Goal: Navigation & Orientation: Find specific page/section

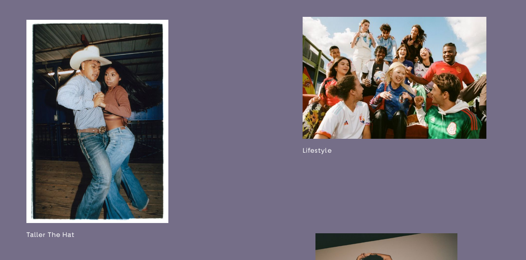
scroll to position [875, 0]
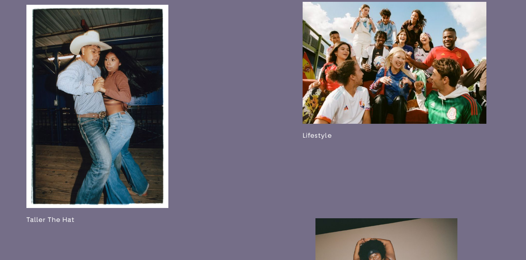
click at [366, 140] on link at bounding box center [394, 71] width 184 height 138
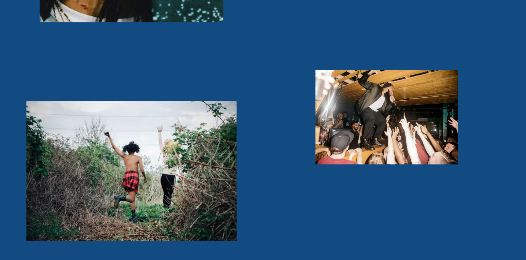
scroll to position [1535, 0]
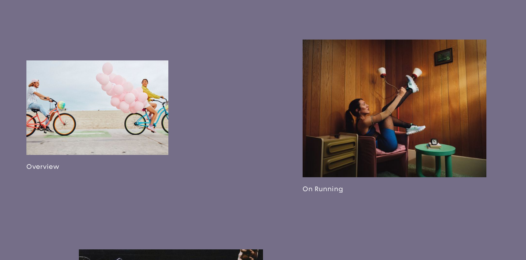
scroll to position [414, 0]
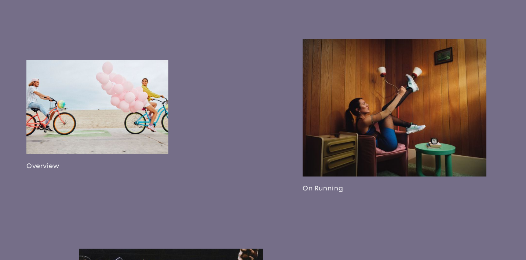
click at [376, 115] on link at bounding box center [394, 116] width 184 height 154
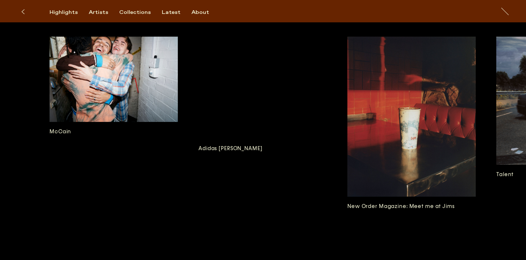
scroll to position [1419, 0]
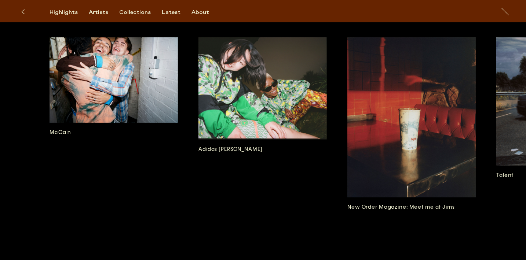
click at [133, 123] on img at bounding box center [113, 79] width 128 height 85
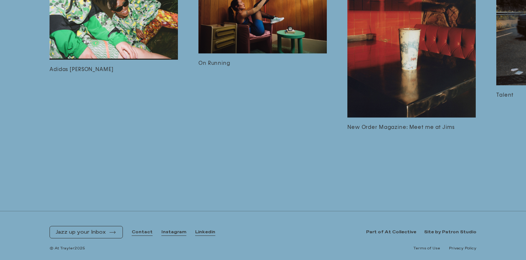
scroll to position [1344, 0]
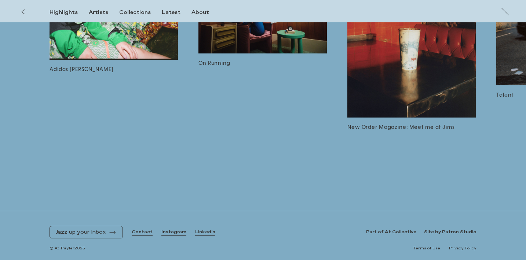
click at [21, 12] on icon at bounding box center [22, 12] width 3 height 6
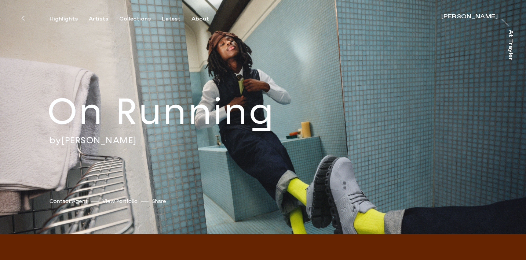
click at [26, 20] on button at bounding box center [23, 18] width 16 height 16
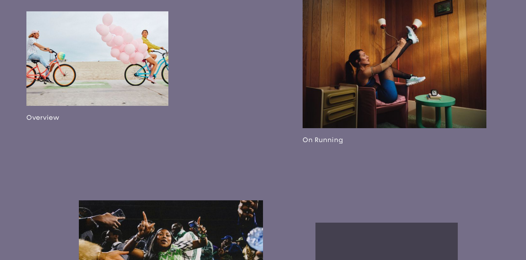
scroll to position [448, 0]
click at [122, 91] on link at bounding box center [97, 66] width 142 height 110
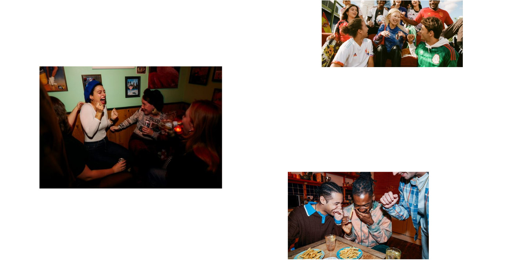
scroll to position [4087, 0]
